Goal: Navigation & Orientation: Find specific page/section

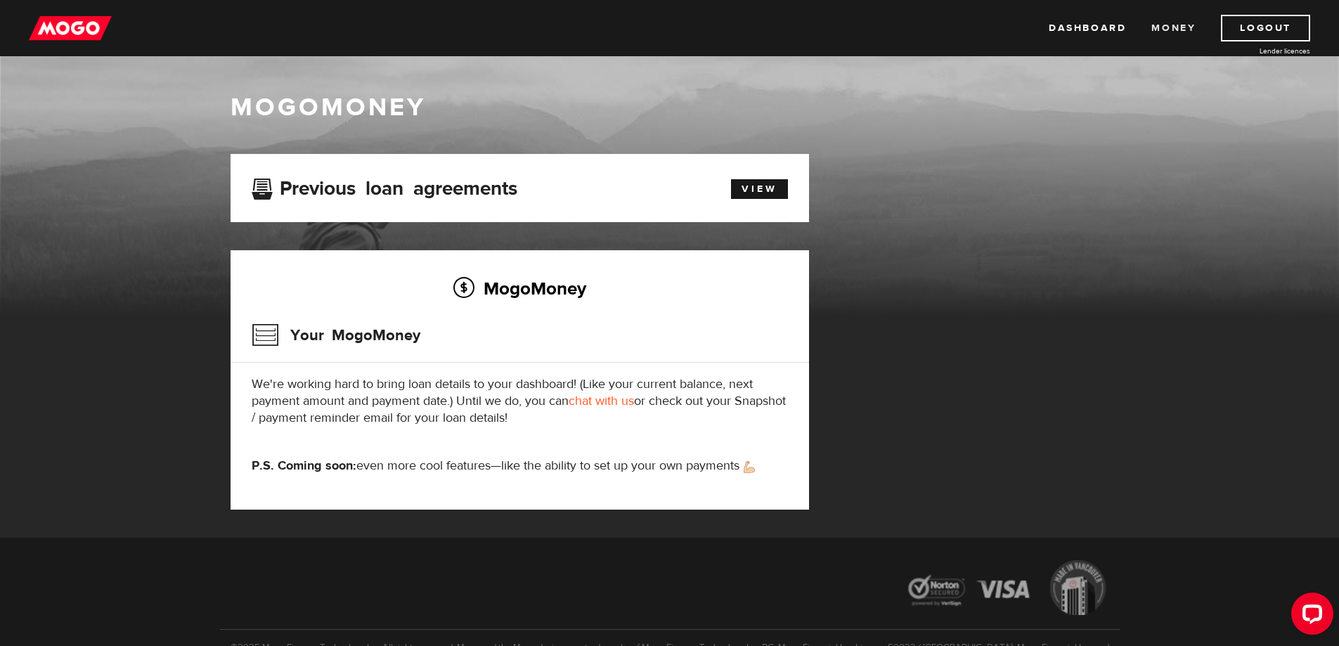
click at [1179, 25] on link "Money" at bounding box center [1173, 28] width 44 height 27
click at [58, 35] on img at bounding box center [70, 28] width 83 height 27
click at [77, 36] on img at bounding box center [70, 28] width 83 height 27
click at [760, 189] on link "View" at bounding box center [759, 189] width 57 height 20
